Goal: Find contact information: Find contact information

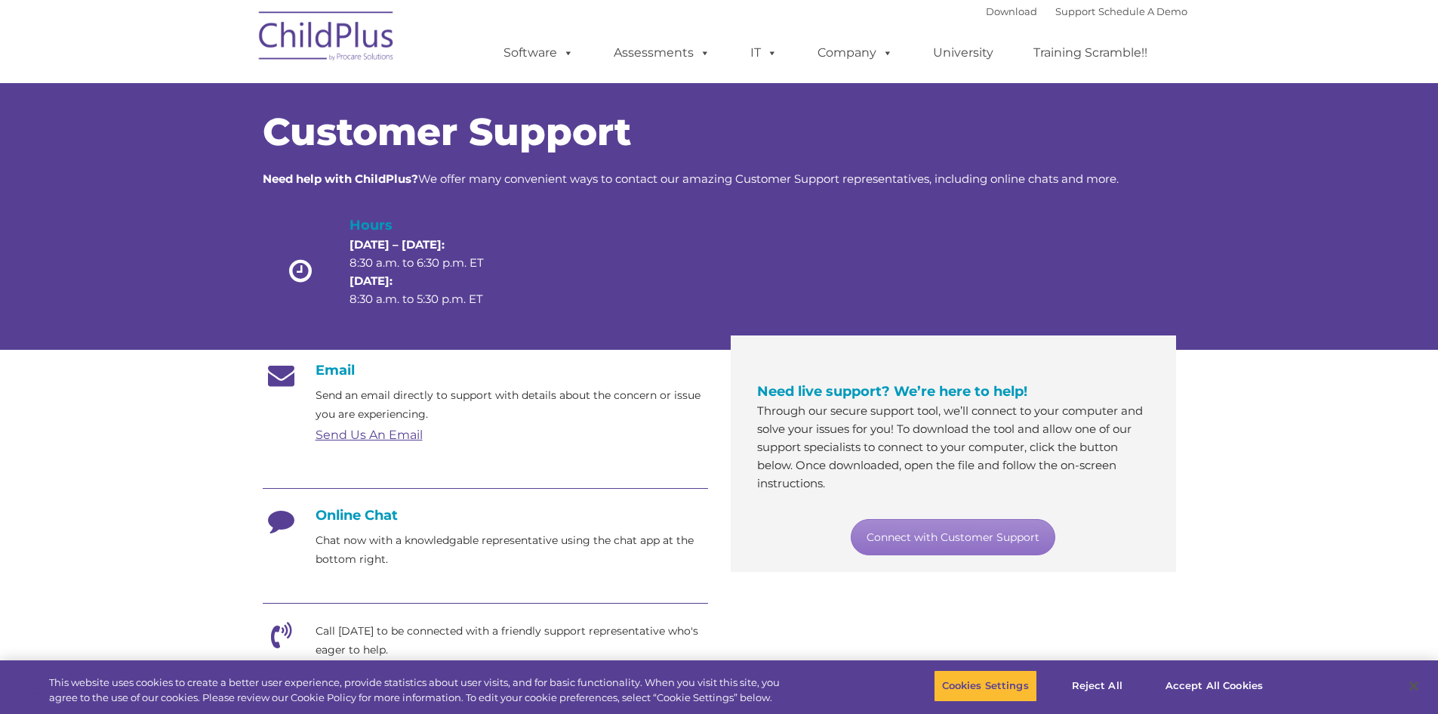
click at [350, 513] on h4 "Online Chat" at bounding box center [485, 515] width 445 height 17
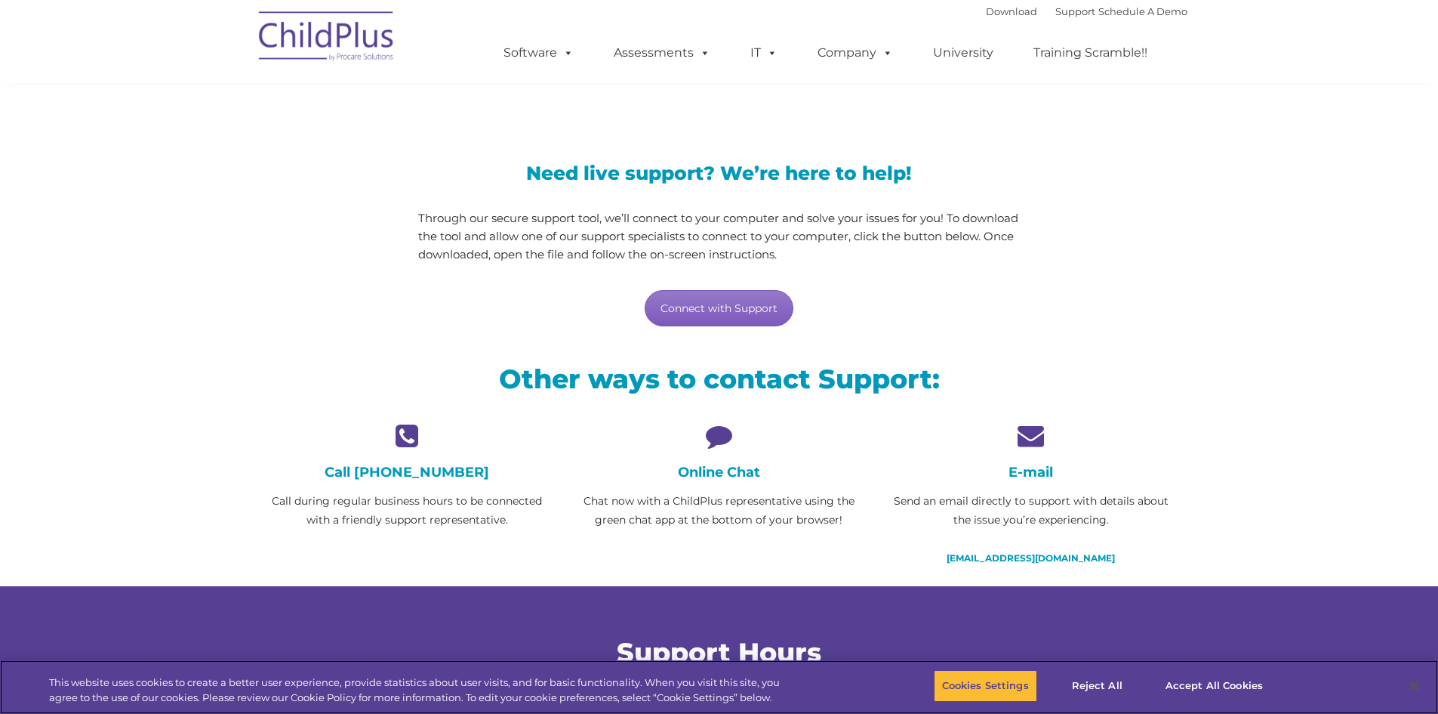
scroll to position [76, 0]
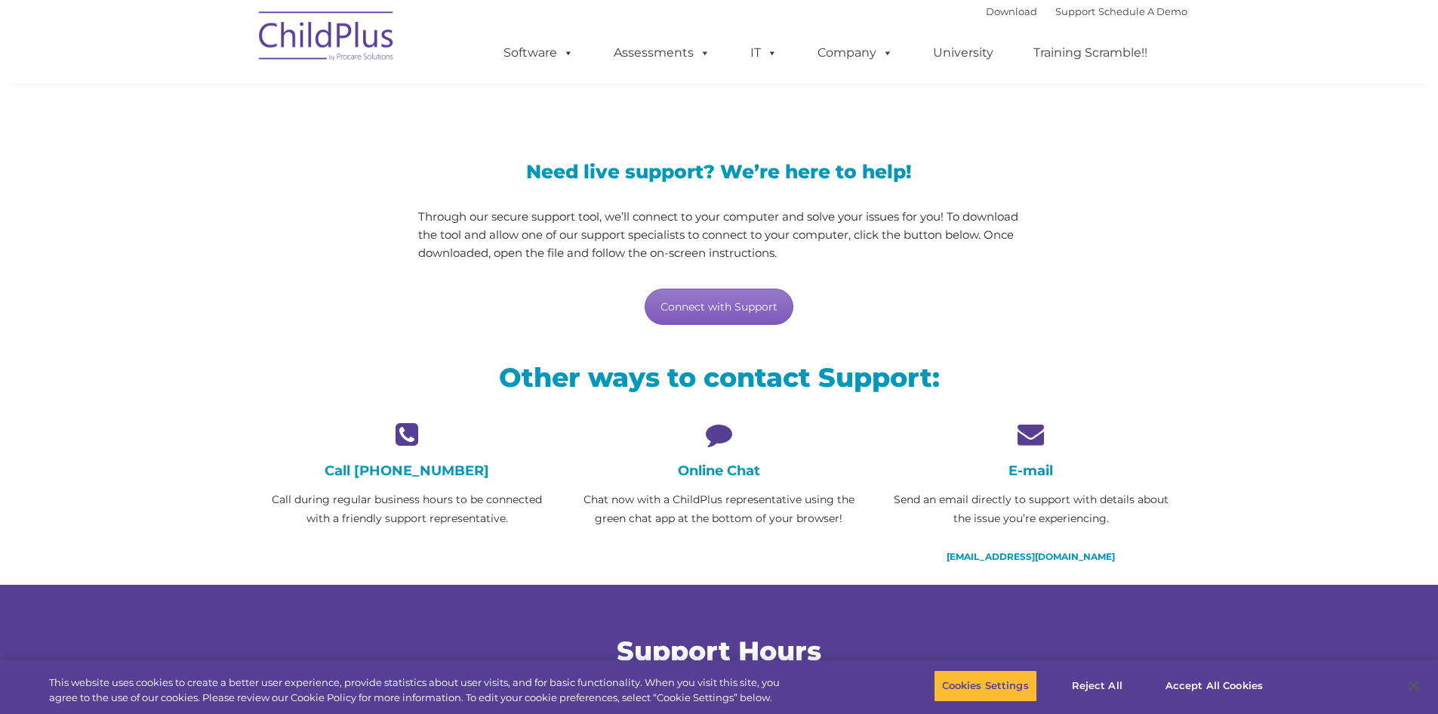
click at [692, 303] on link "Connect with Support" at bounding box center [719, 306] width 149 height 36
click at [1199, 208] on section "LiveSupport with SplashTop Need live support? We’re here to help! Through our s…" at bounding box center [719, 327] width 1438 height 806
click at [1040, 559] on link "support@childplus.com" at bounding box center [1031, 555] width 168 height 11
drag, startPoint x: 1112, startPoint y: 552, endPoint x: 963, endPoint y: 552, distance: 149.5
click at [963, 552] on p "support@childplus.com" at bounding box center [1030, 556] width 289 height 19
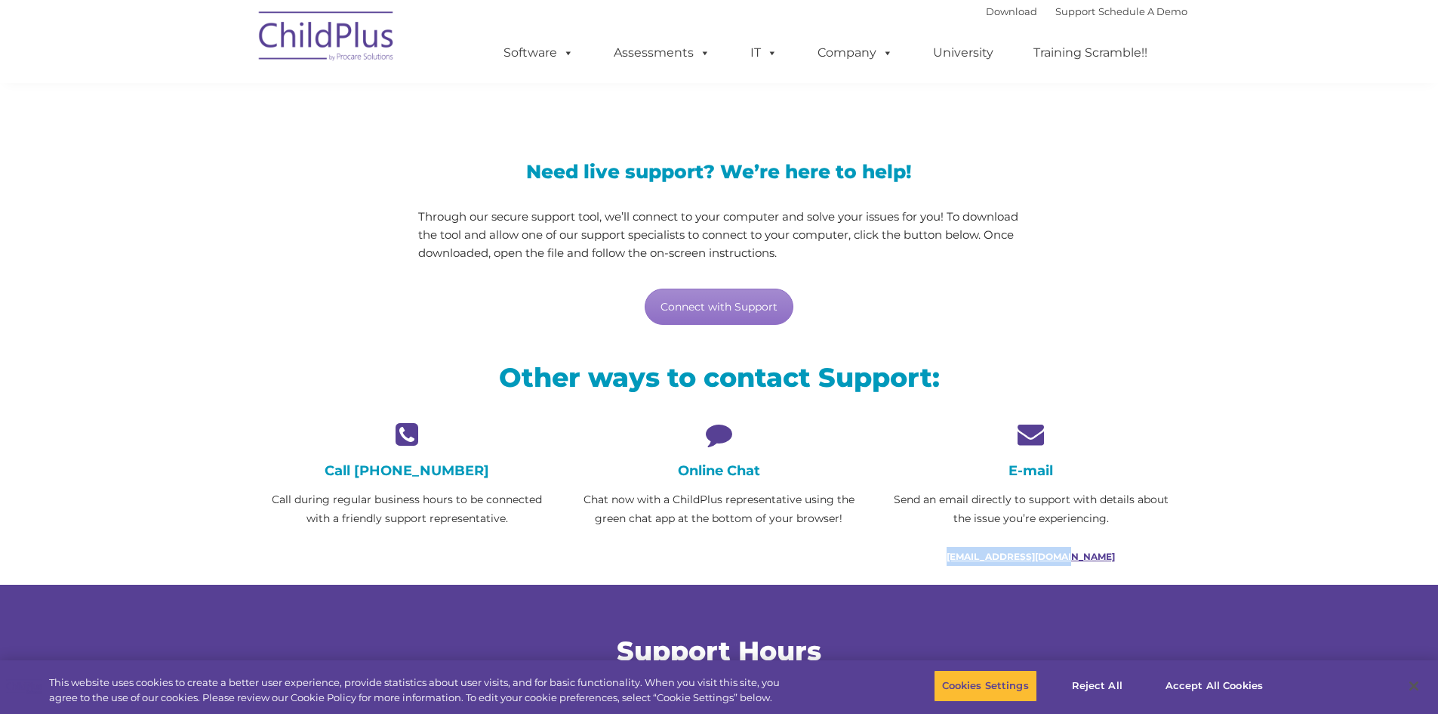
copy link "support@childplus.com"
click at [1229, 370] on section "LiveSupport with SplashTop Need live support? We’re here to help! Through our s…" at bounding box center [719, 327] width 1438 height 806
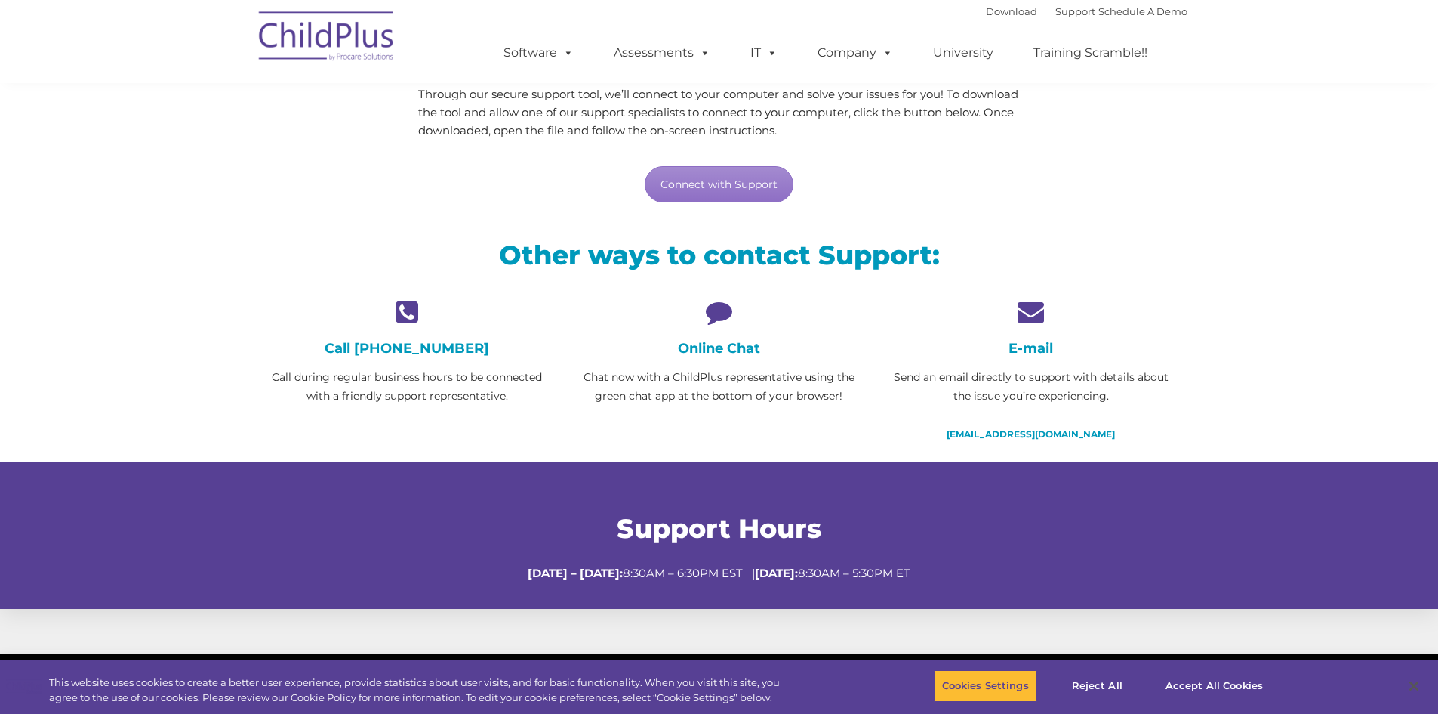
scroll to position [189, 0]
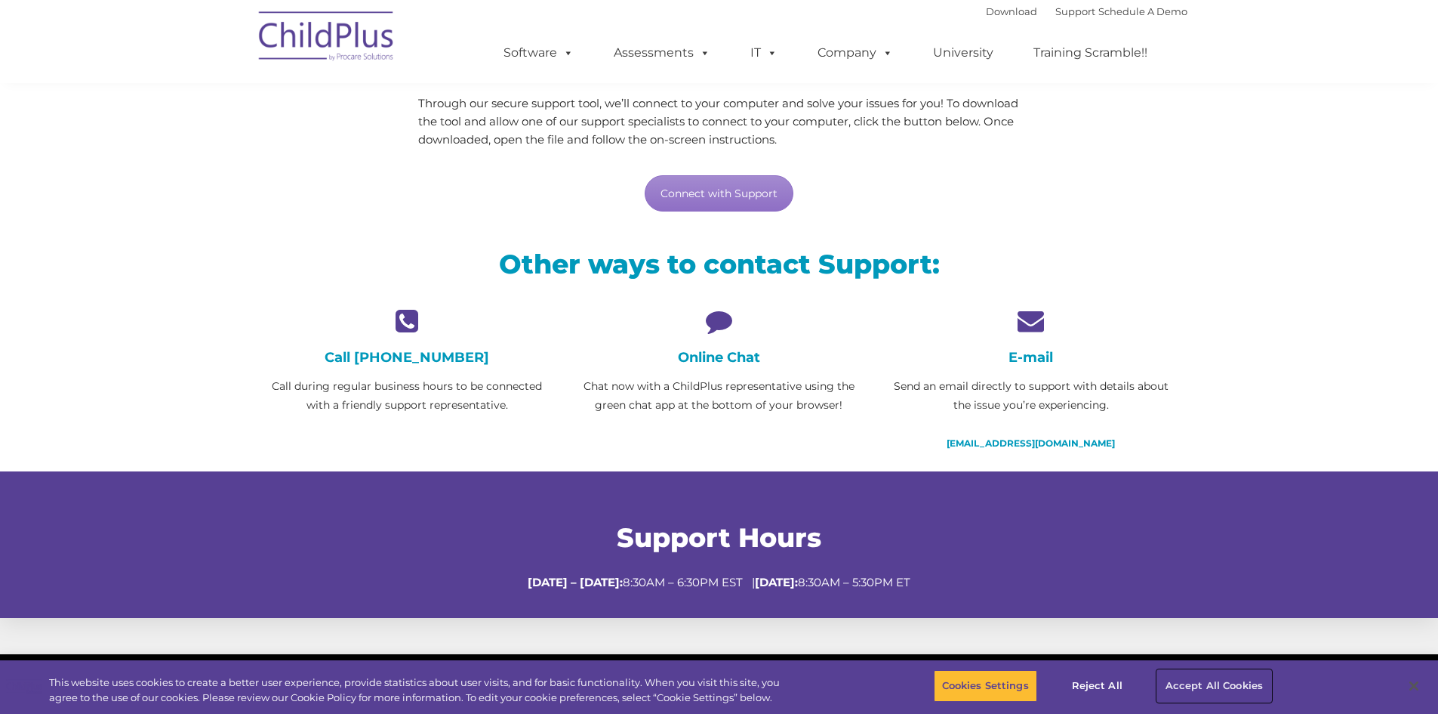
click at [1193, 687] on button "Accept All Cookies" at bounding box center [1214, 686] width 114 height 32
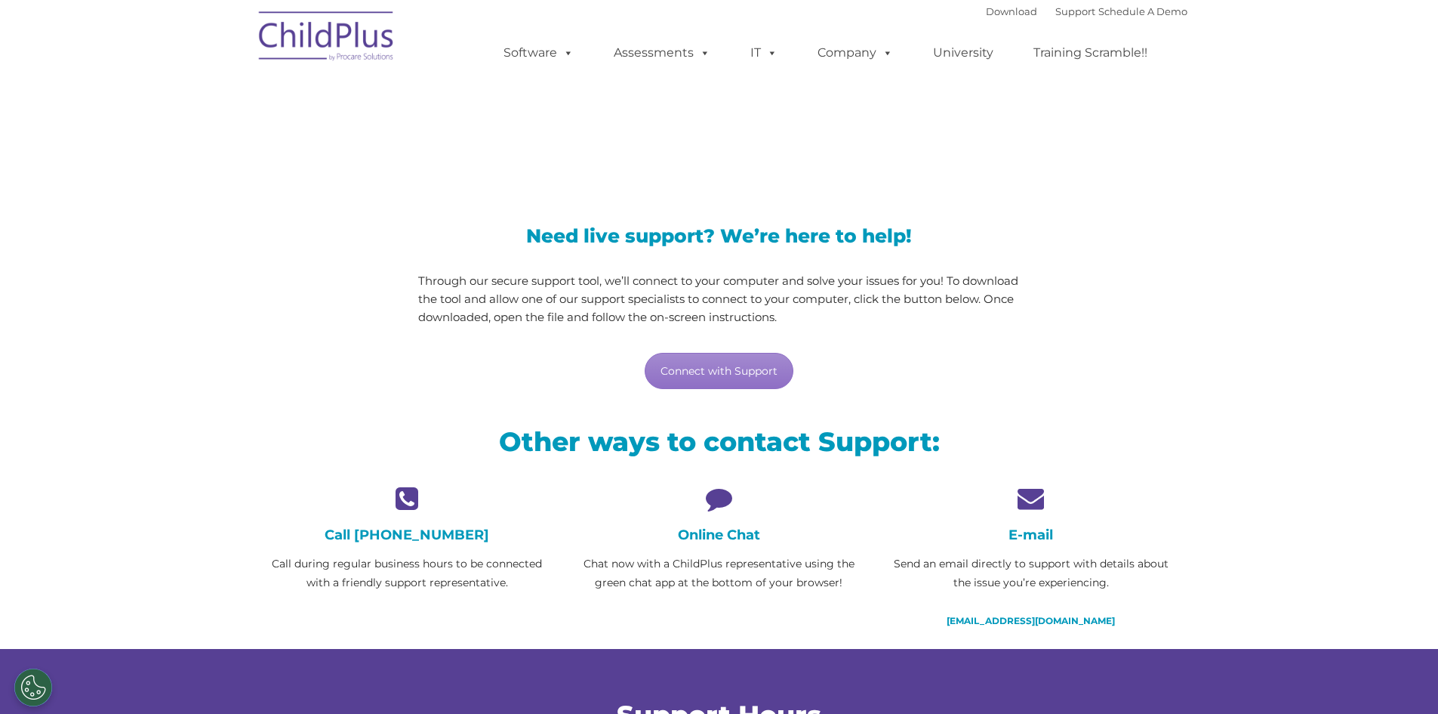
scroll to position [0, 0]
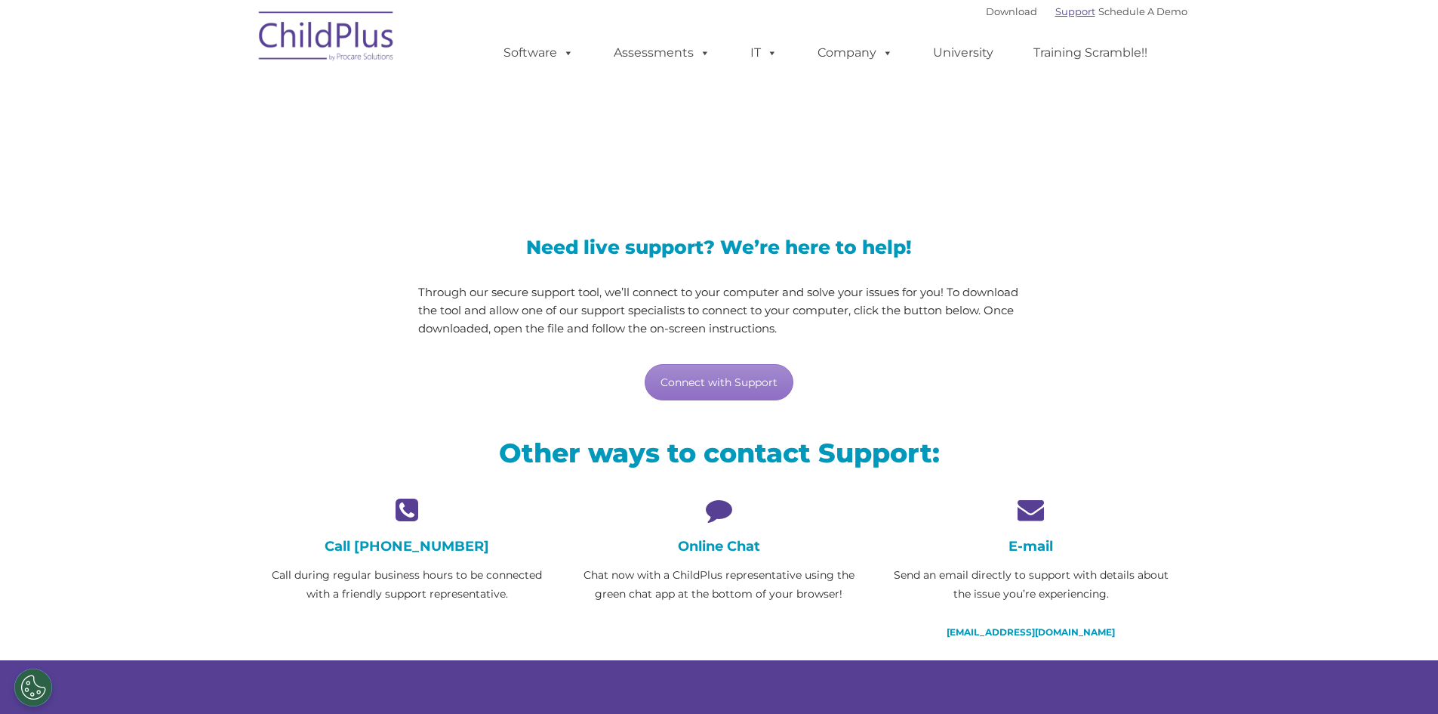
click at [1056, 14] on link "Support" at bounding box center [1076, 11] width 40 height 12
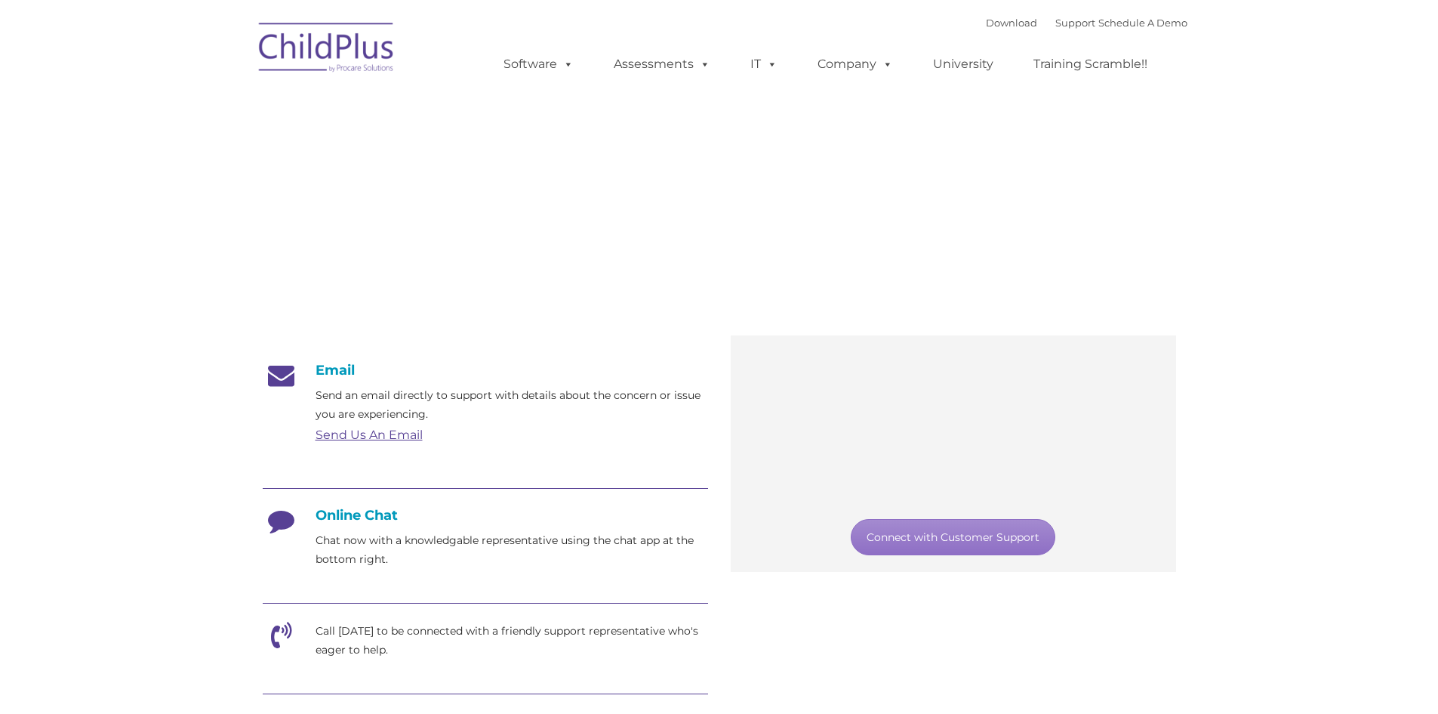
type input ""
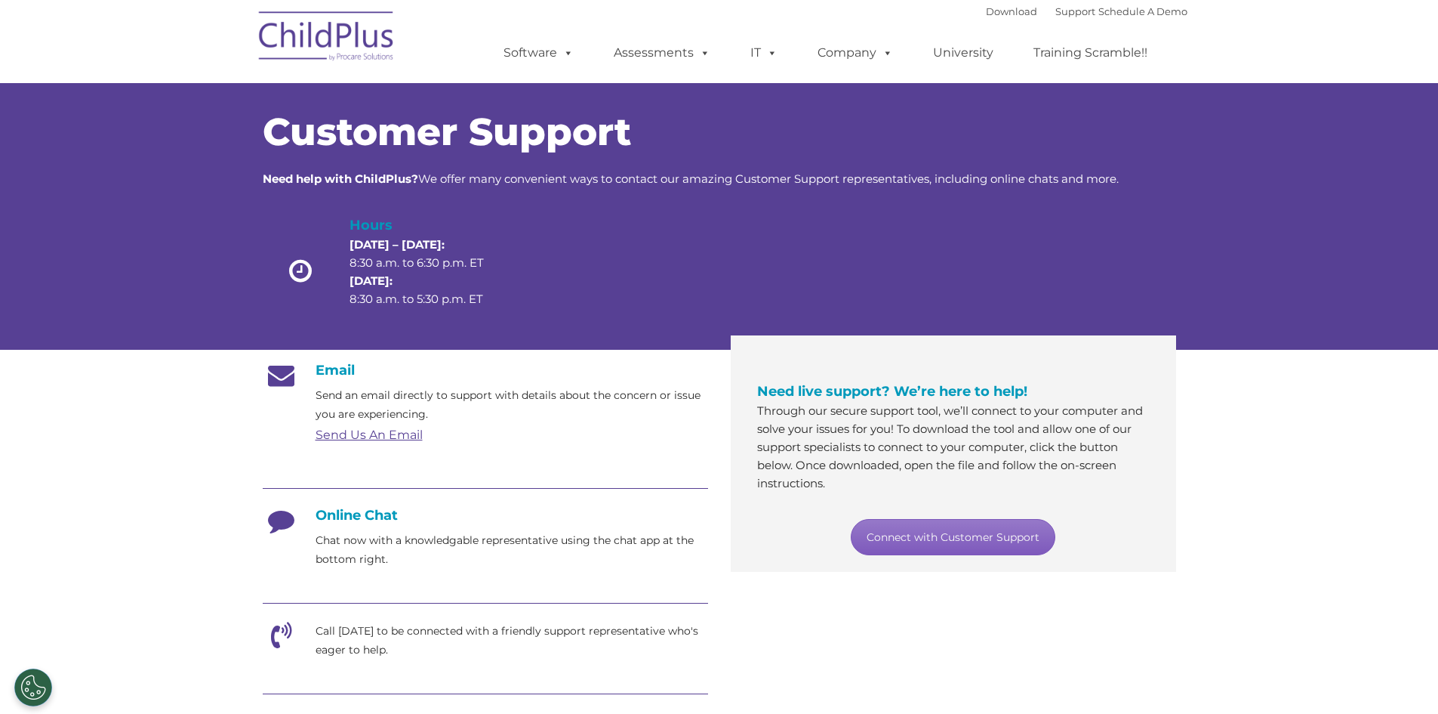
click at [949, 543] on link "Connect with Customer Support" at bounding box center [953, 537] width 205 height 36
click at [359, 436] on link "Send Us An Email" at bounding box center [369, 434] width 107 height 14
click at [370, 432] on link "Send Us An Email" at bounding box center [369, 434] width 107 height 14
click at [368, 434] on link "Send Us An Email" at bounding box center [369, 434] width 107 height 14
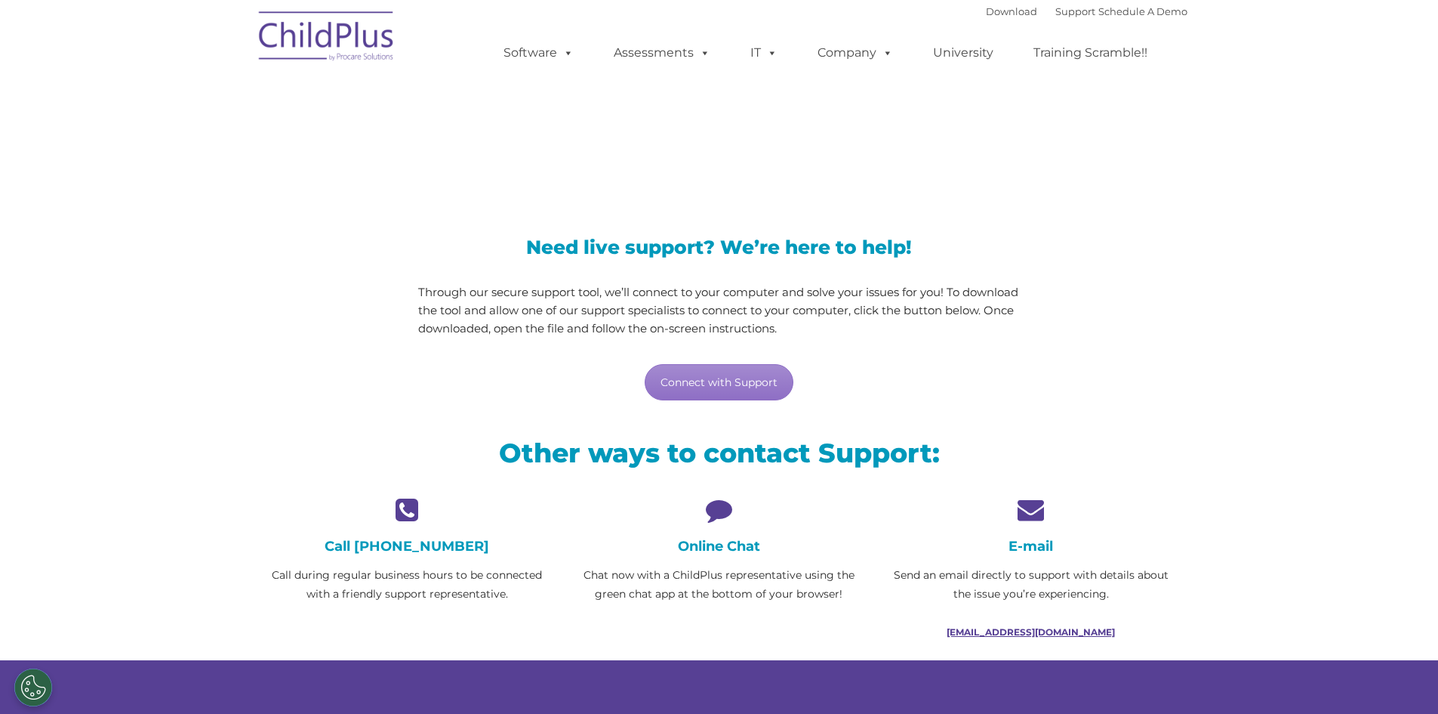
click at [1000, 628] on link "[EMAIL_ADDRESS][DOMAIN_NAME]" at bounding box center [1031, 631] width 168 height 11
click at [726, 378] on link "Connect with Support" at bounding box center [719, 382] width 149 height 36
click at [1025, 633] on link "support@childplus.com" at bounding box center [1031, 631] width 168 height 11
drag, startPoint x: 1144, startPoint y: 641, endPoint x: 965, endPoint y: 636, distance: 179.0
click at [963, 636] on div "E-mail Send an email directly to support with details about the issue you’re ex…" at bounding box center [1031, 578] width 312 height 164
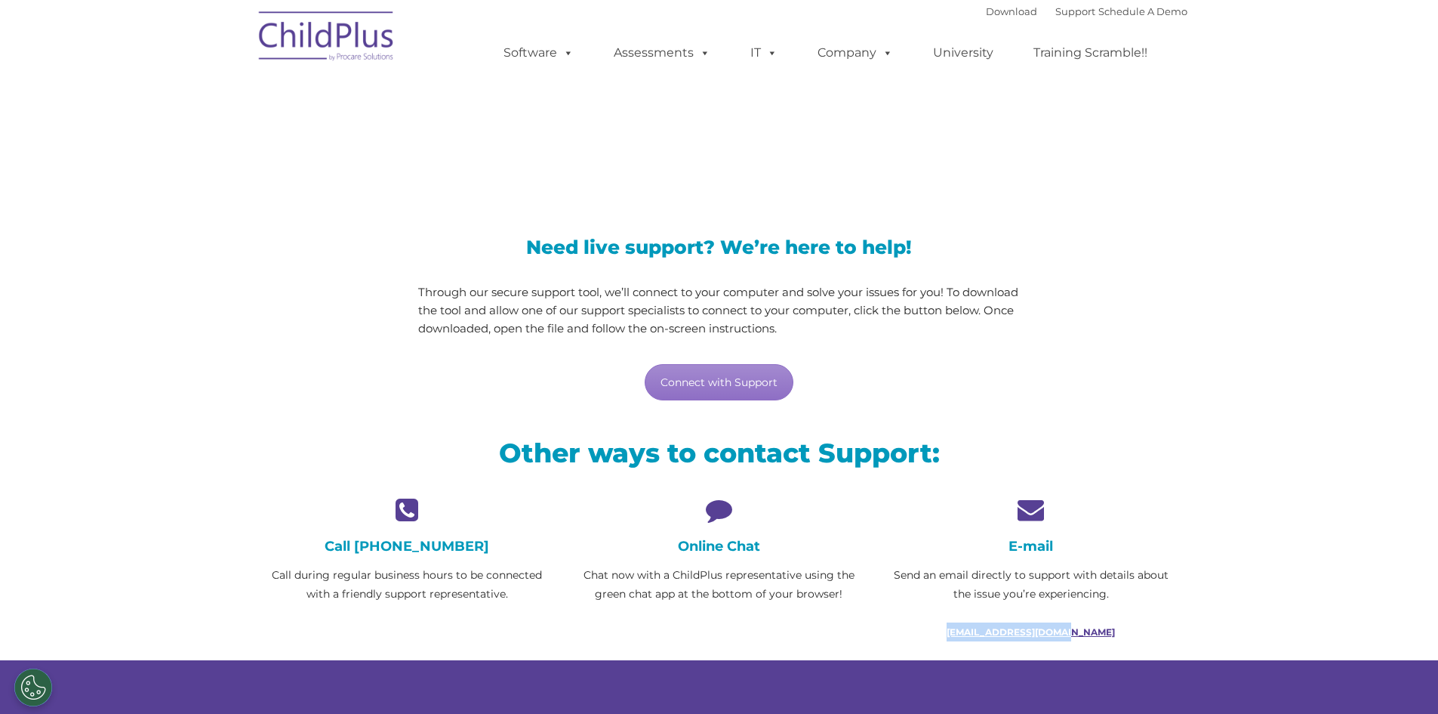
copy link "support@childplus.com"
